Goal: Task Accomplishment & Management: Complete application form

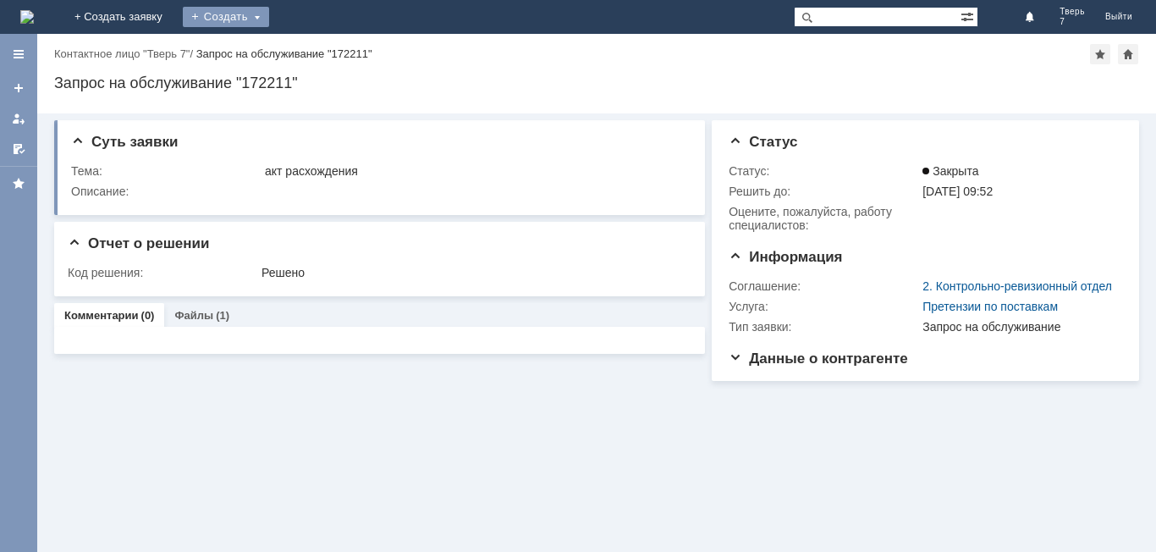
click at [269, 16] on div "Создать" at bounding box center [226, 17] width 86 height 20
click at [315, 50] on link "Заявка" at bounding box center [250, 51] width 129 height 20
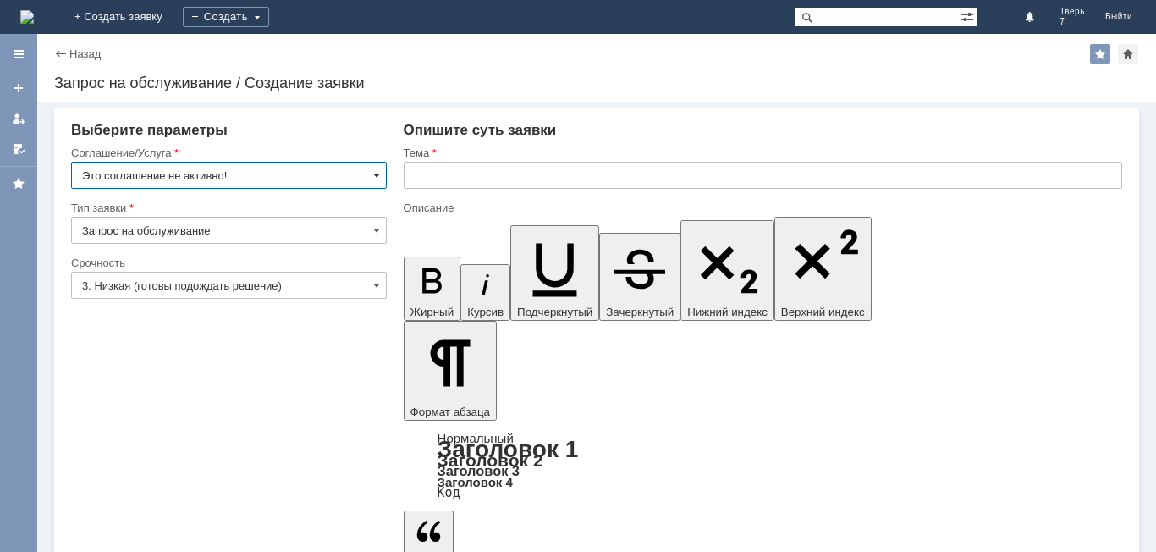
click at [377, 177] on span at bounding box center [376, 175] width 7 height 14
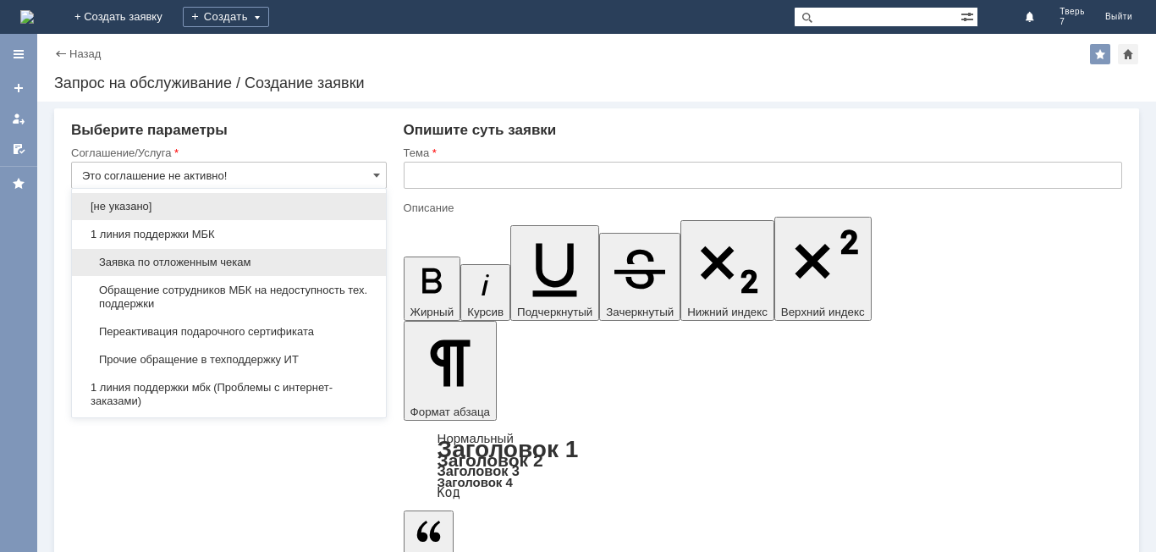
click at [281, 261] on span "Заявка по отложенным чекам" at bounding box center [229, 263] width 294 height 14
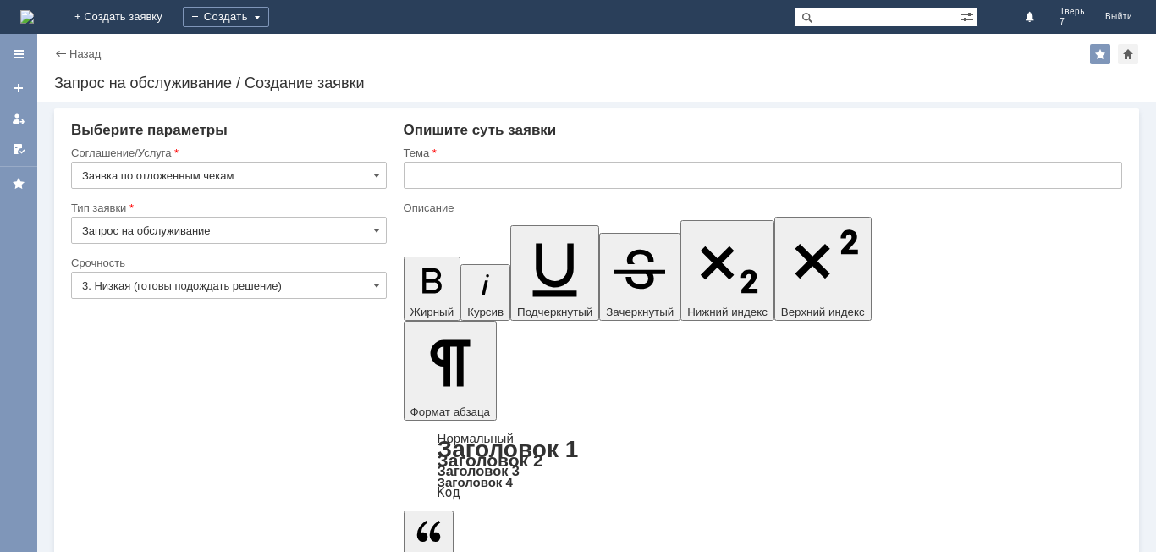
type input "Заявка по отложенным чекам"
click at [485, 174] on input "text" at bounding box center [763, 175] width 718 height 27
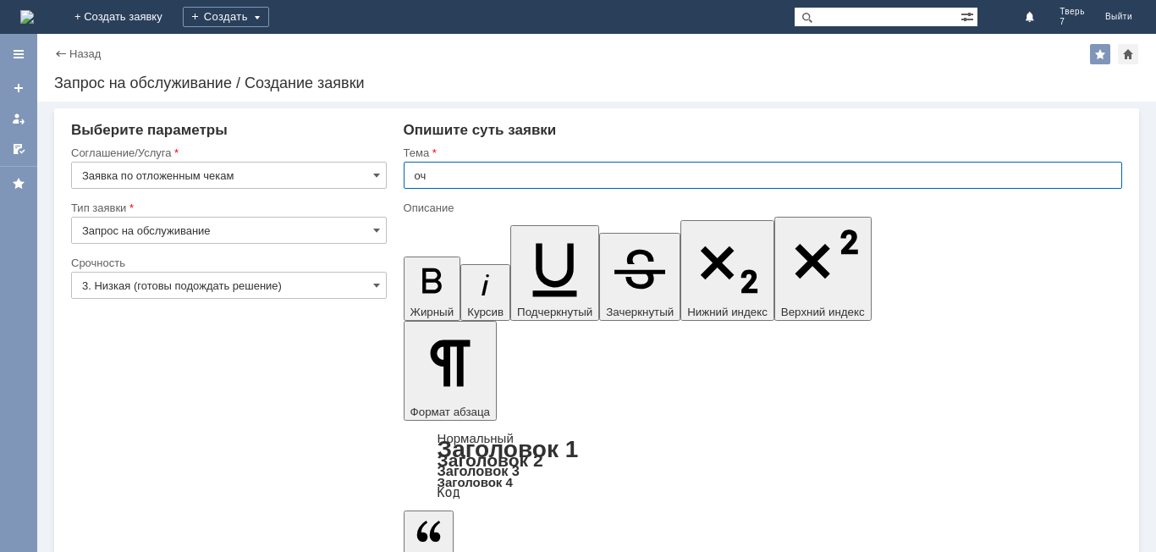
type input "оч"
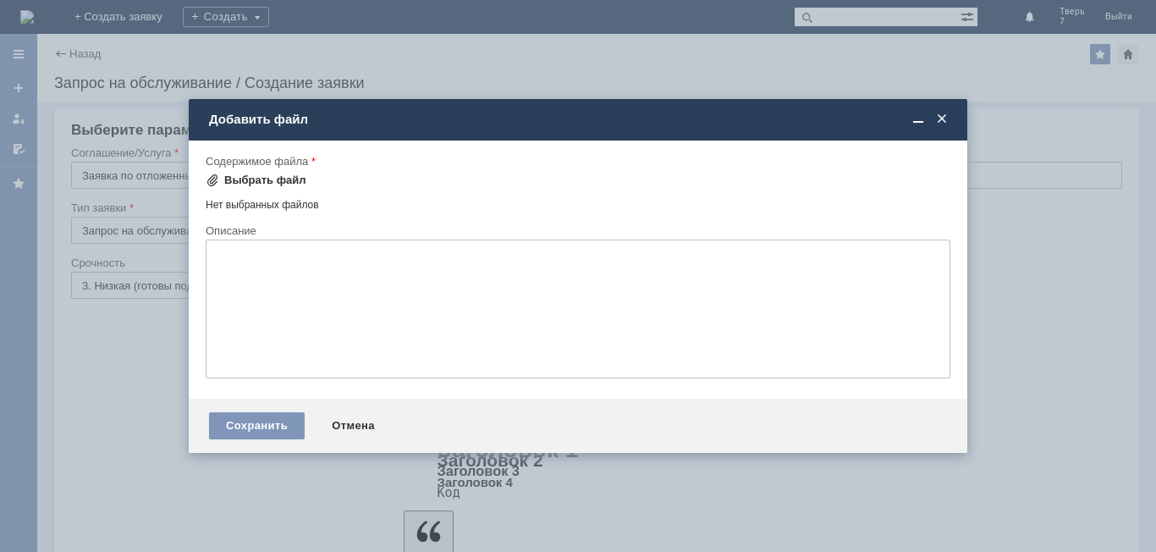
click at [299, 176] on div "Выбрать файл" at bounding box center [265, 180] width 82 height 14
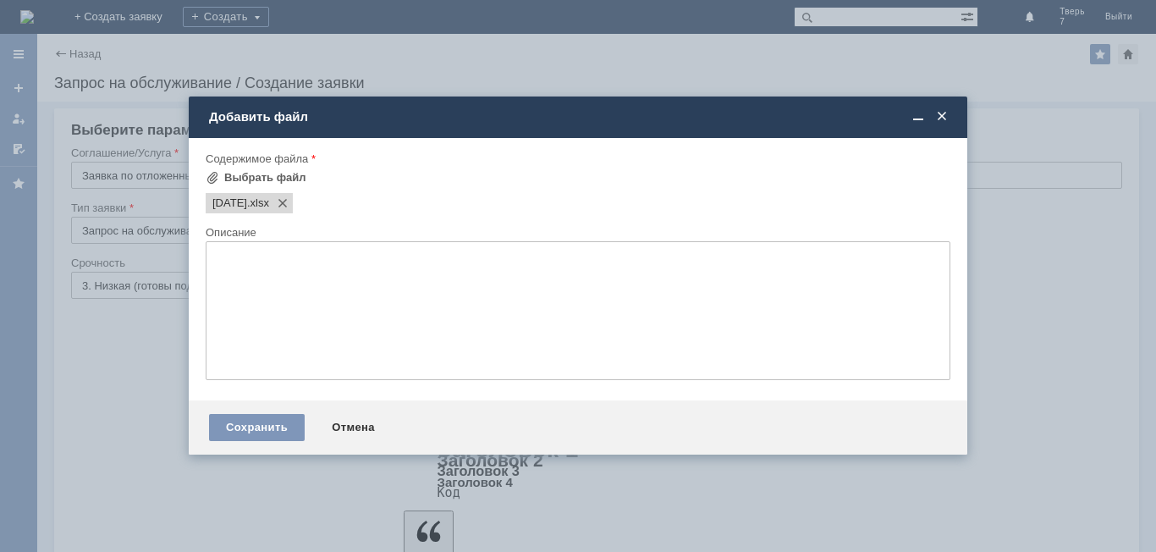
click at [251, 427] on div "Сохранить" at bounding box center [257, 427] width 96 height 27
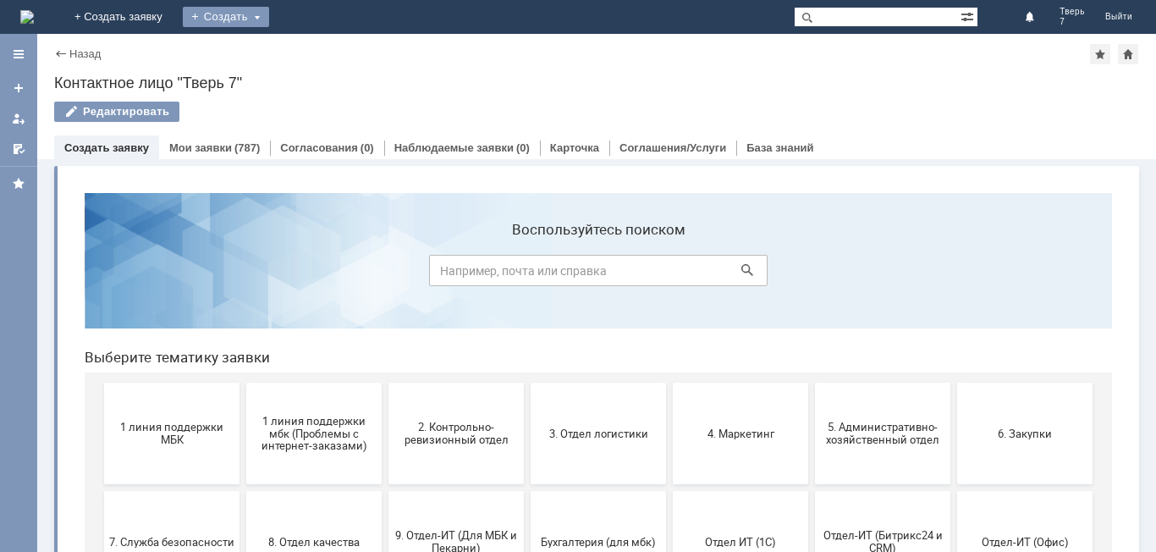
click at [269, 20] on div "Создать" at bounding box center [226, 17] width 86 height 20
click at [315, 49] on link "Заявка" at bounding box center [250, 51] width 129 height 20
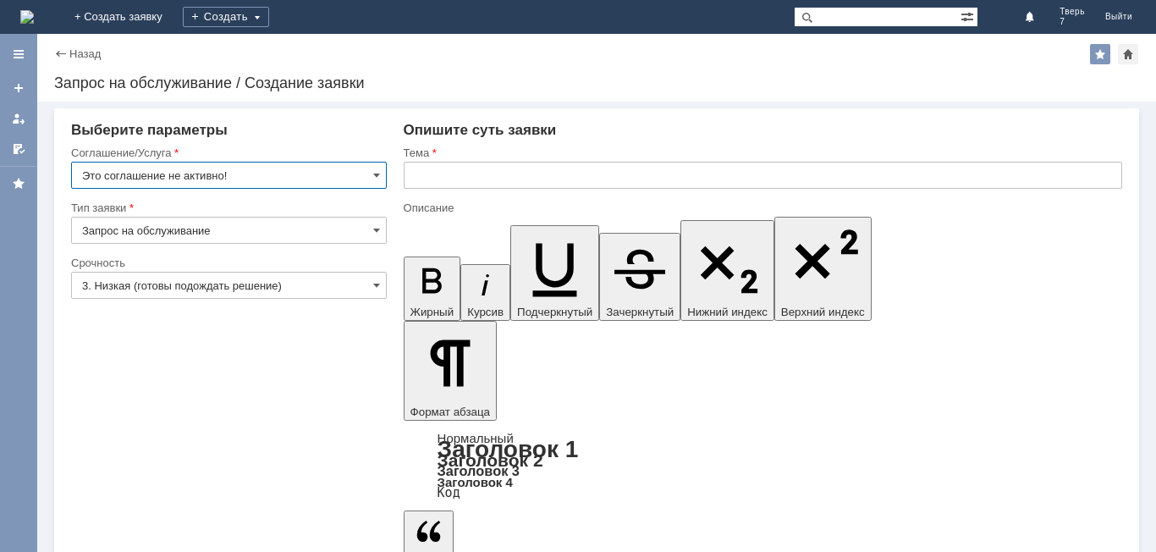
click at [370, 173] on input "Это соглашение не активно!" at bounding box center [229, 175] width 316 height 27
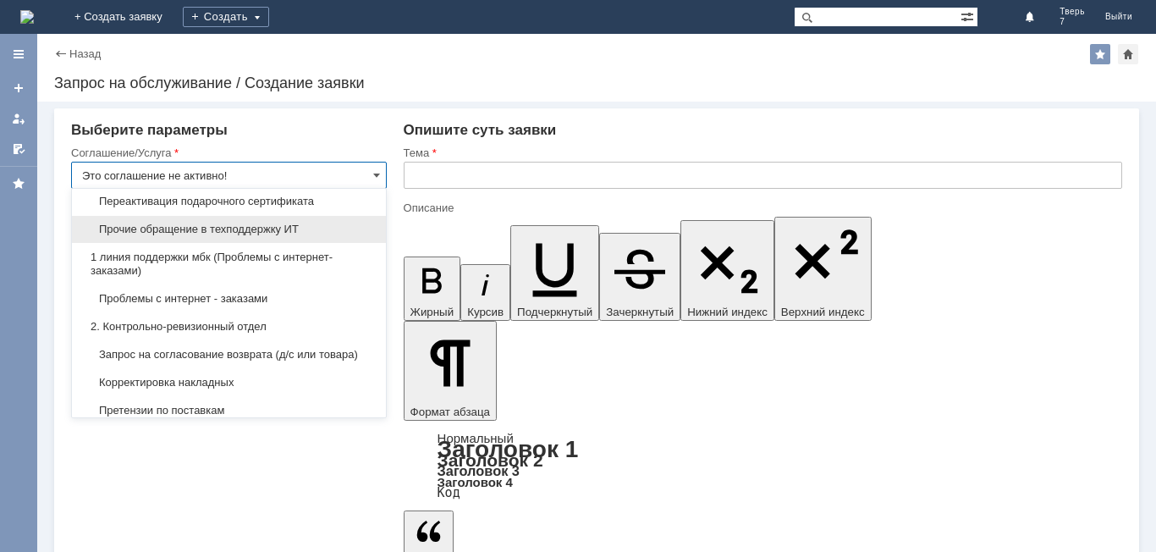
scroll to position [169, 0]
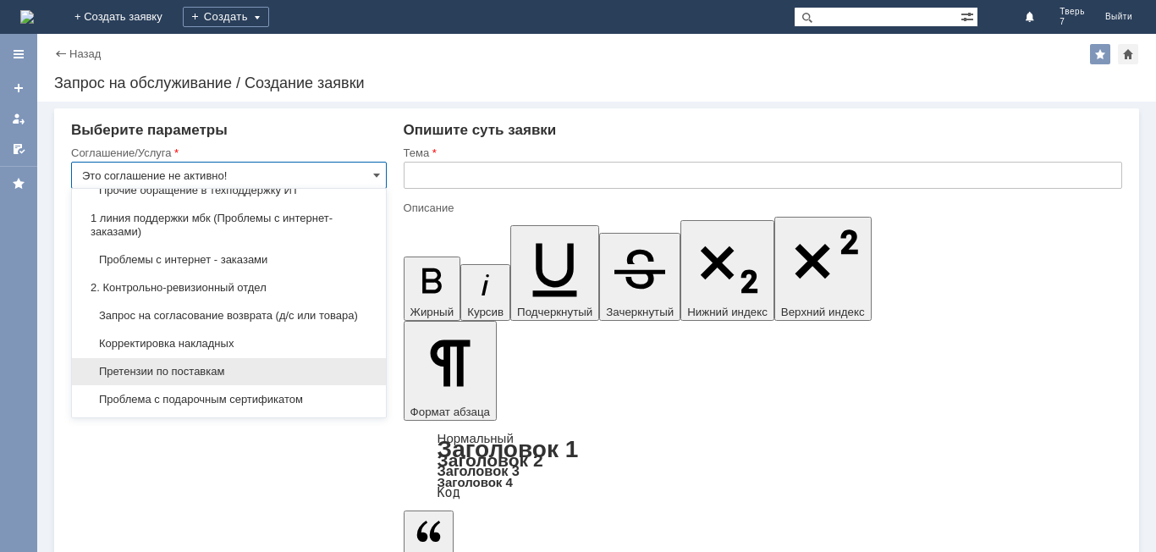
click at [223, 378] on span "Претензии по поставкам" at bounding box center [229, 372] width 294 height 14
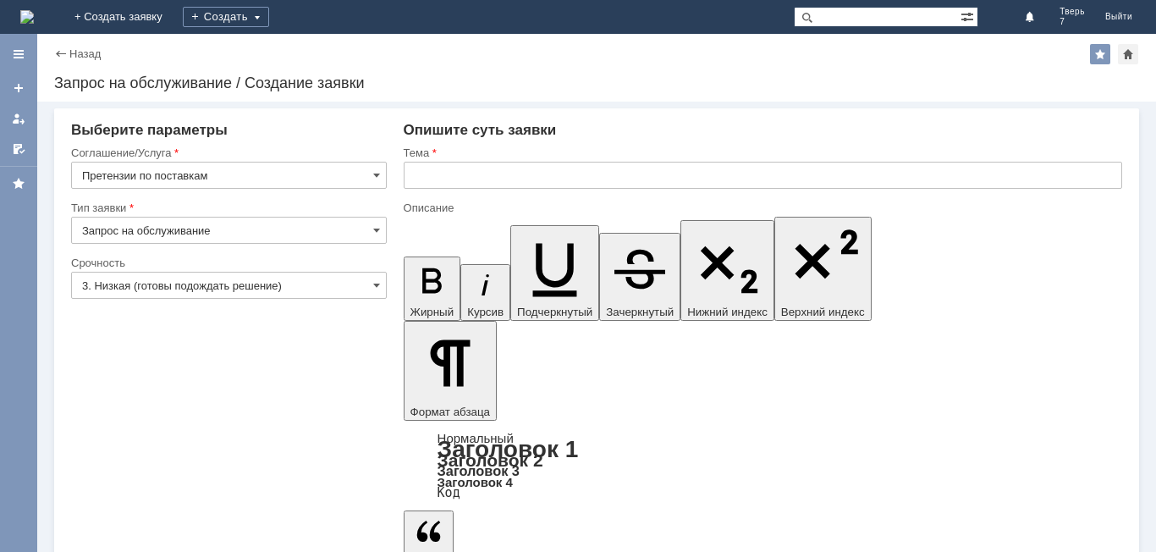
type input "Претензии по поставкам"
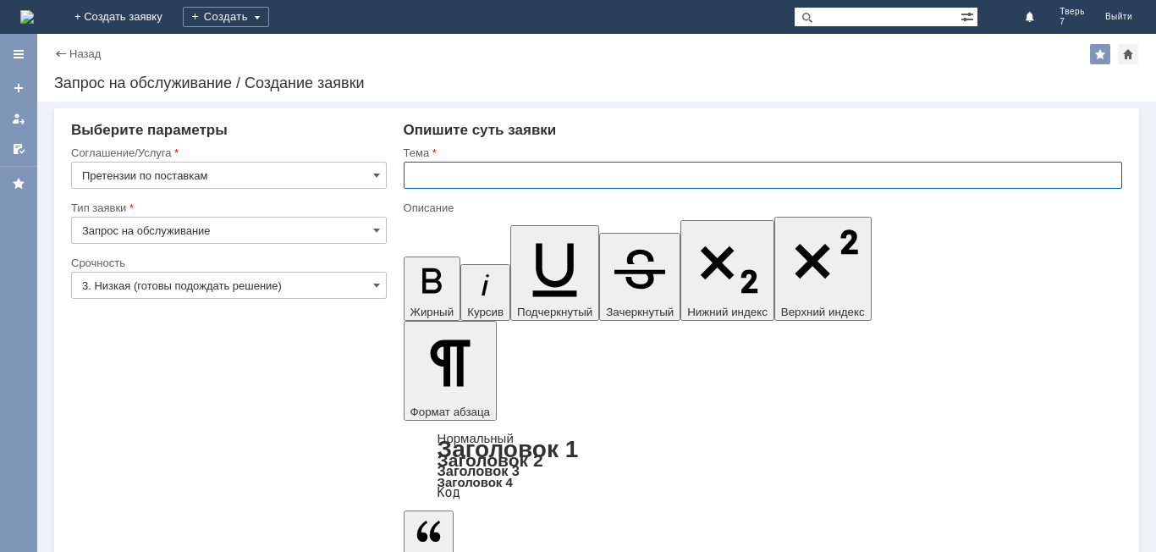
click at [440, 178] on input "text" at bounding box center [763, 175] width 718 height 27
type input "акт расхождений"
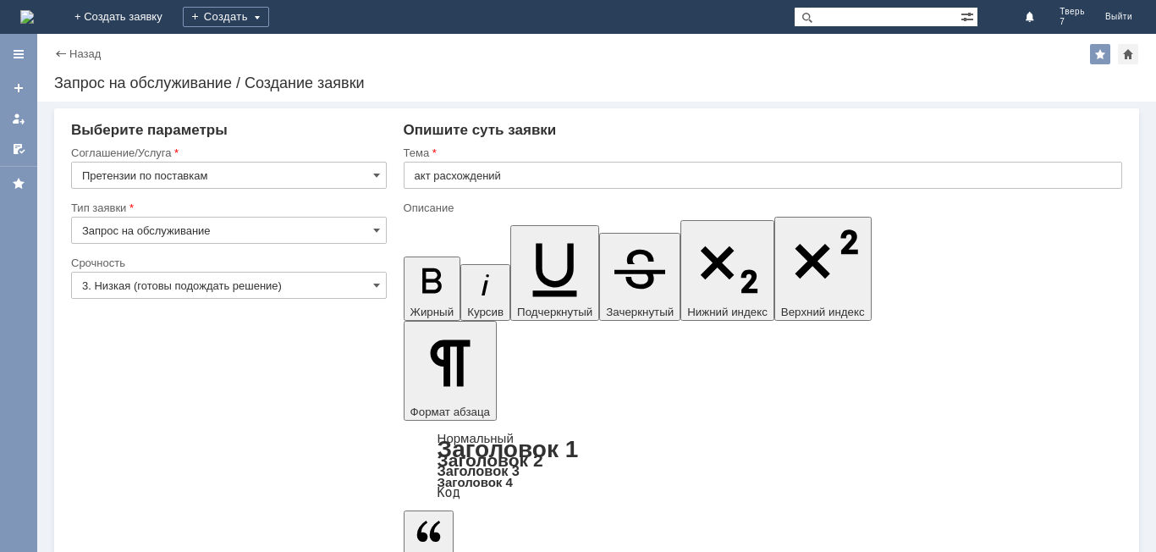
drag, startPoint x: 484, startPoint y: 390, endPoint x: 481, endPoint y: 372, distance: 17.9
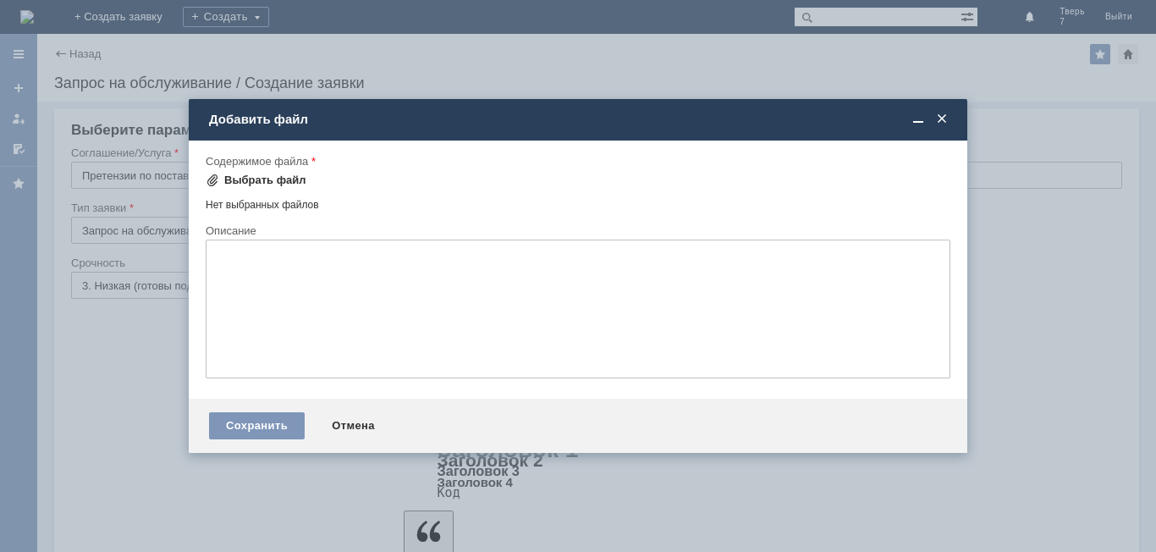
click at [294, 184] on div "Выбрать файл" at bounding box center [265, 180] width 82 height 14
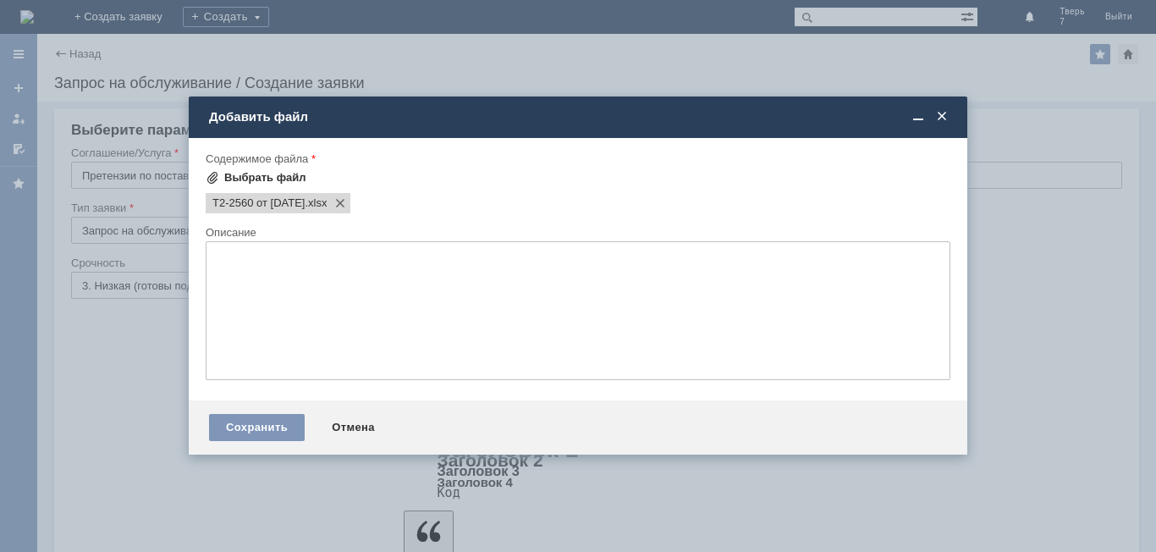
scroll to position [0, 0]
click at [263, 428] on div "Сохранить" at bounding box center [257, 427] width 96 height 27
